Goal: Task Accomplishment & Management: Complete application form

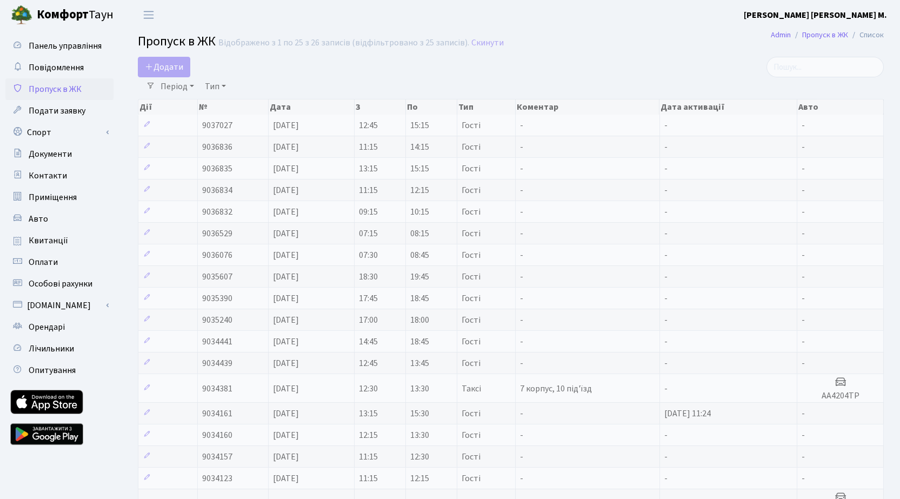
select select "25"
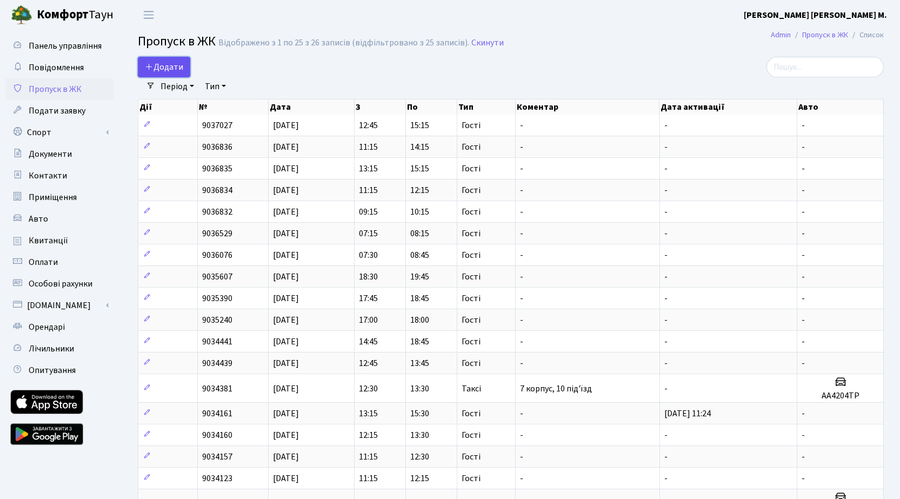
click at [179, 71] on span "Додати" at bounding box center [164, 67] width 38 height 12
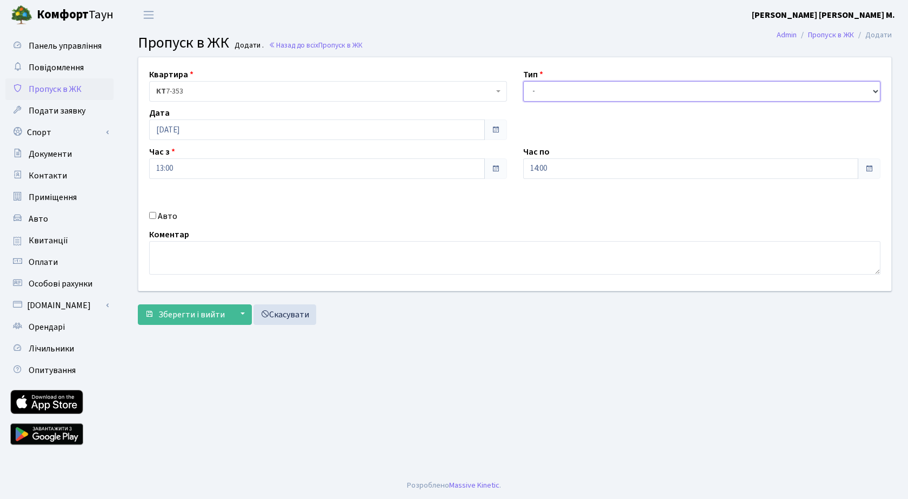
drag, startPoint x: 586, startPoint y: 89, endPoint x: 591, endPoint y: 93, distance: 6.5
click at [586, 89] on select "- Доставка Таксі Гості Сервіс" at bounding box center [702, 91] width 358 height 21
select select "3"
click at [523, 81] on select "- Доставка Таксі Гості Сервіс" at bounding box center [702, 91] width 358 height 21
click at [169, 309] on span "Зберегти і вийти" at bounding box center [191, 315] width 66 height 12
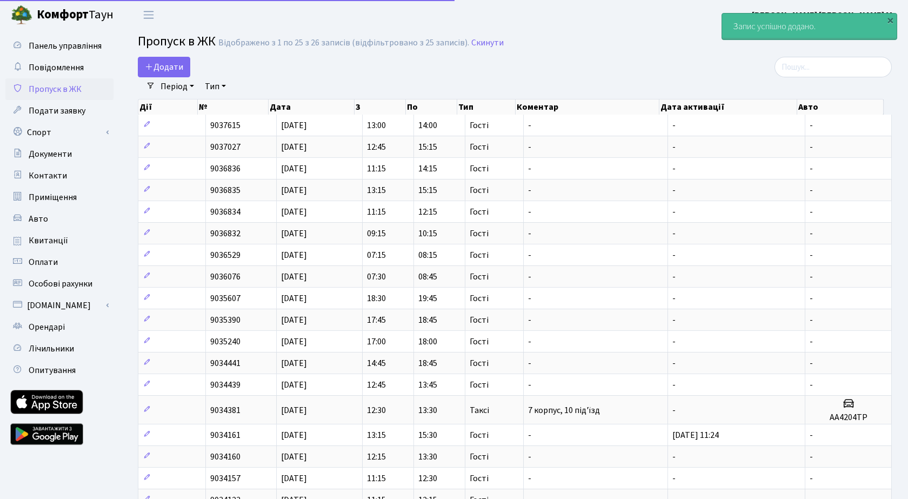
select select "25"
